Goal: Task Accomplishment & Management: Manage account settings

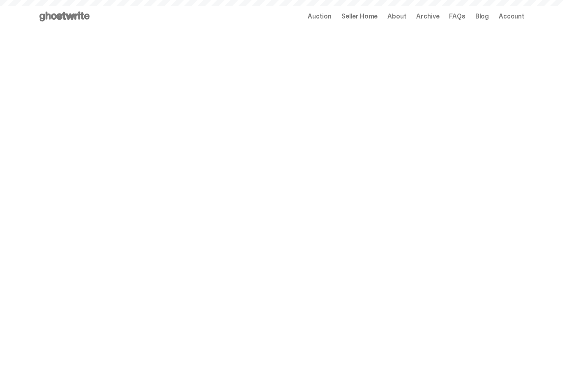
click at [387, 21] on div "Auction Seller Home About Archive FAQs Blog Account" at bounding box center [416, 17] width 217 height 10
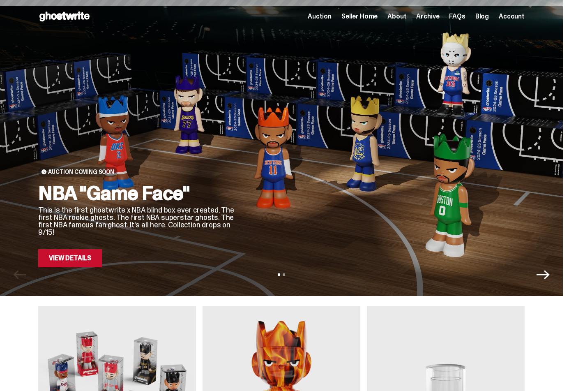
click at [378, 18] on span "Seller Home" at bounding box center [360, 16] width 36 height 7
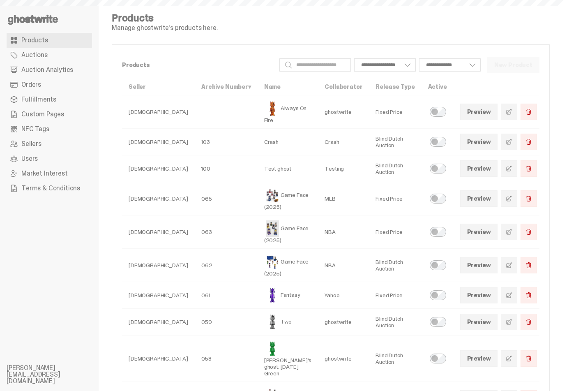
select select
click at [51, 87] on link "Orders" at bounding box center [50, 84] width 86 height 15
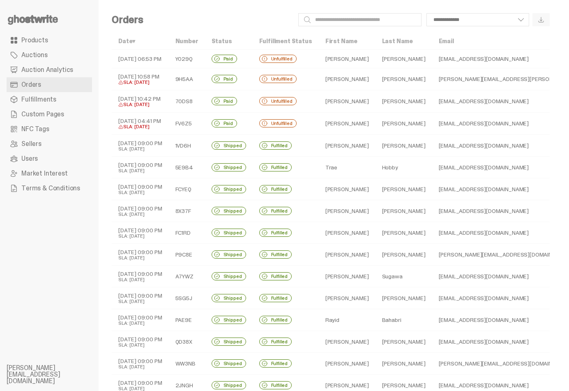
click at [157, 58] on td "[DATE] 06:53 PM" at bounding box center [140, 59] width 57 height 18
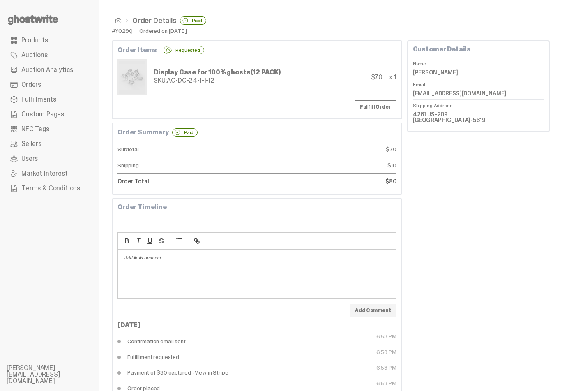
scroll to position [26, 0]
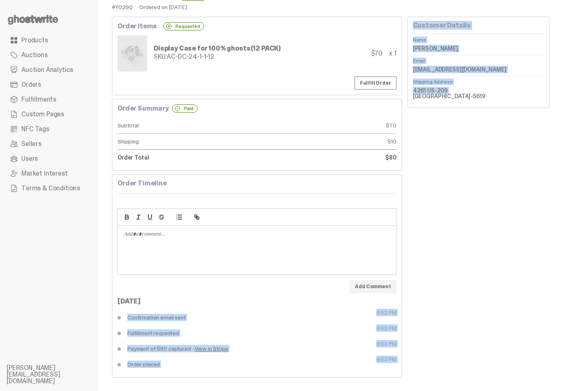
drag, startPoint x: 114, startPoint y: 320, endPoint x: 509, endPoint y: 368, distance: 398.0
click at [451, 377] on div "Order Details Paid #Y029Q Ordered on [DATE] Order Items Requested Display Case …" at bounding box center [331, 183] width 465 height 415
click at [455, 364] on div "Customer Details Name [PERSON_NAME] Email [EMAIL_ADDRESS][DOMAIN_NAME] Shipping…" at bounding box center [478, 196] width 143 height 361
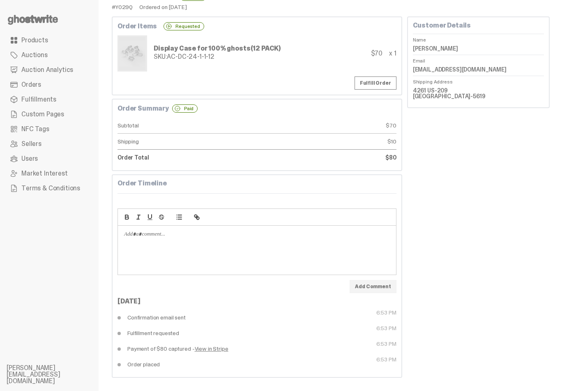
drag, startPoint x: 411, startPoint y: 372, endPoint x: 125, endPoint y: 319, distance: 291.0
click at [126, 321] on div "Order Items Requested Display Case for 100% ghosts (12 PACK) SKU: AC-DC-24-1-1-…" at bounding box center [331, 196] width 438 height 361
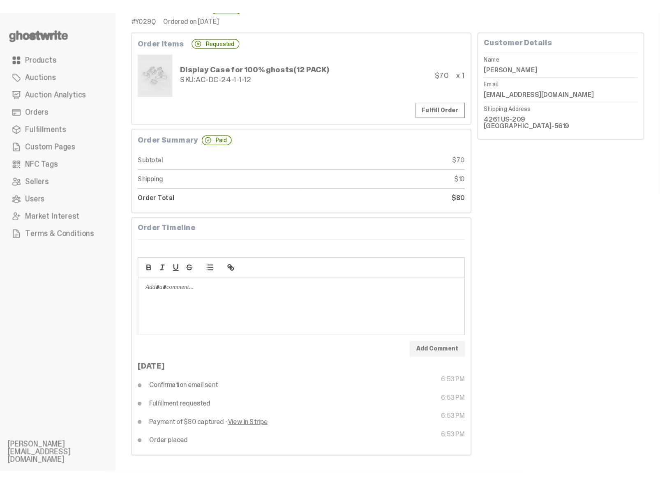
scroll to position [0, 0]
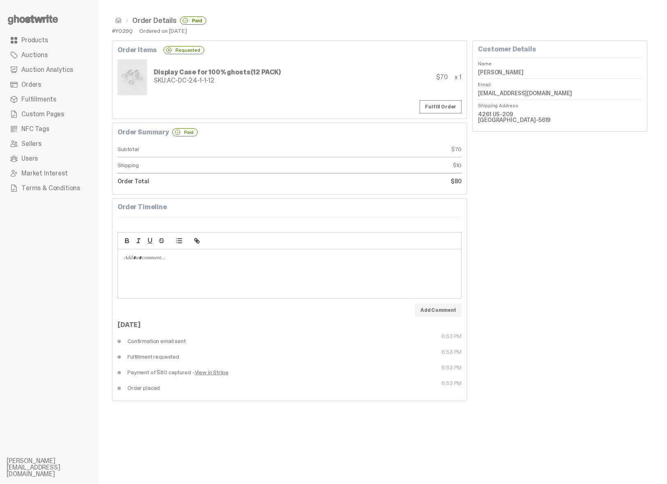
click at [54, 98] on link "Fulfillments" at bounding box center [50, 99] width 86 height 15
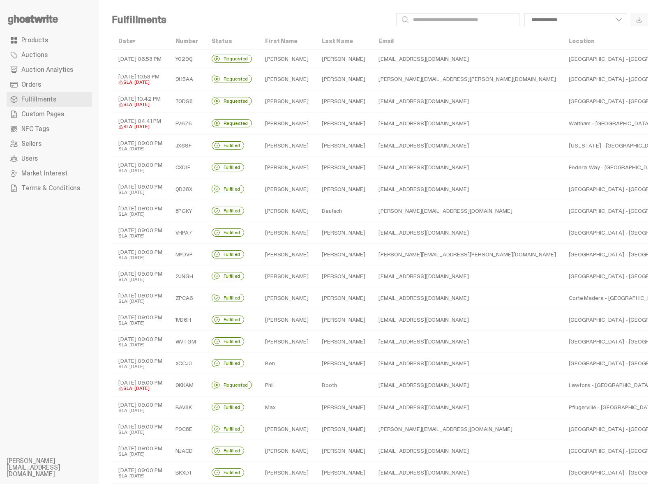
click at [42, 86] on link "Orders" at bounding box center [50, 84] width 86 height 15
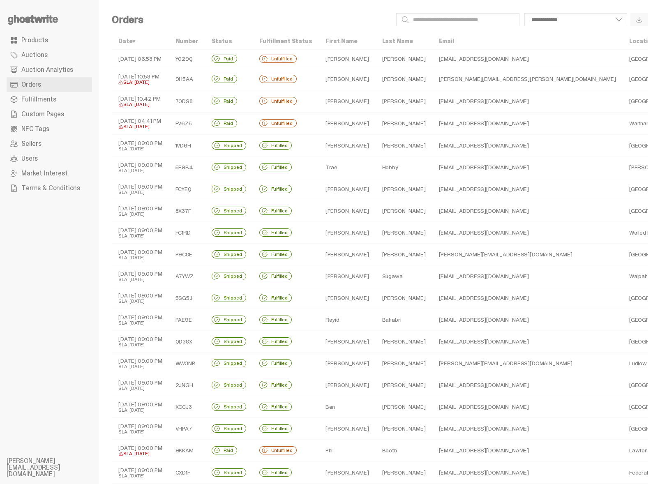
drag, startPoint x: 271, startPoint y: 38, endPoint x: 325, endPoint y: 41, distance: 53.9
click at [319, 41] on th "Fulfillment Status" at bounding box center [286, 41] width 66 height 17
click at [446, 80] on td "[PERSON_NAME][EMAIL_ADDRESS][PERSON_NAME][DOMAIN_NAME]" at bounding box center [527, 79] width 190 height 22
click at [65, 104] on link "Fulfillments" at bounding box center [50, 99] width 86 height 15
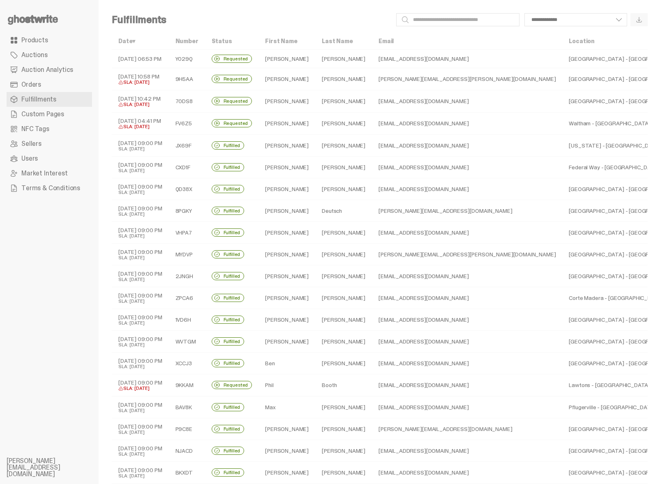
click at [203, 65] on td "Y029Q" at bounding box center [187, 59] width 36 height 18
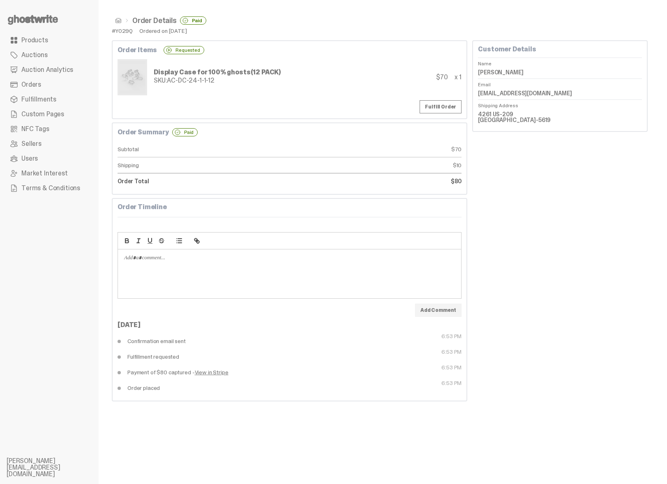
click at [43, 99] on span "Fulfillments" at bounding box center [38, 99] width 35 height 7
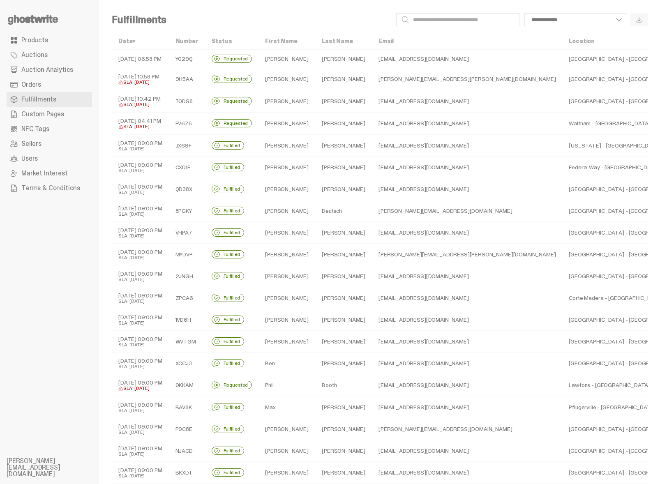
click at [197, 58] on td "Y029Q" at bounding box center [187, 59] width 36 height 18
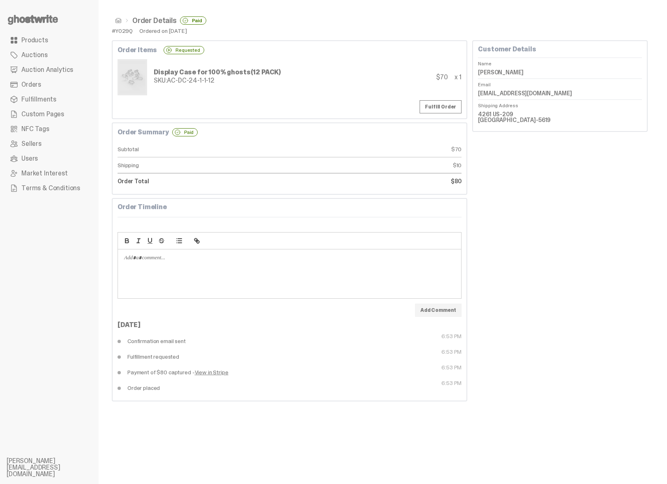
click at [17, 85] on span at bounding box center [14, 85] width 8 height 8
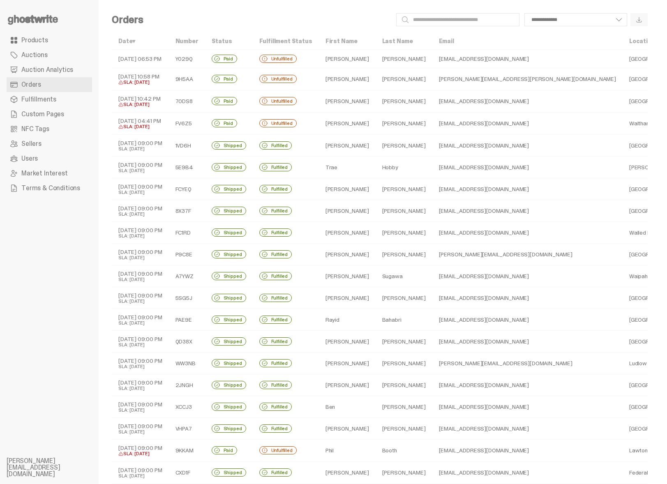
click at [123, 63] on td "[DATE] 06:53 PM" at bounding box center [140, 59] width 57 height 18
